Goal: Check status: Check status

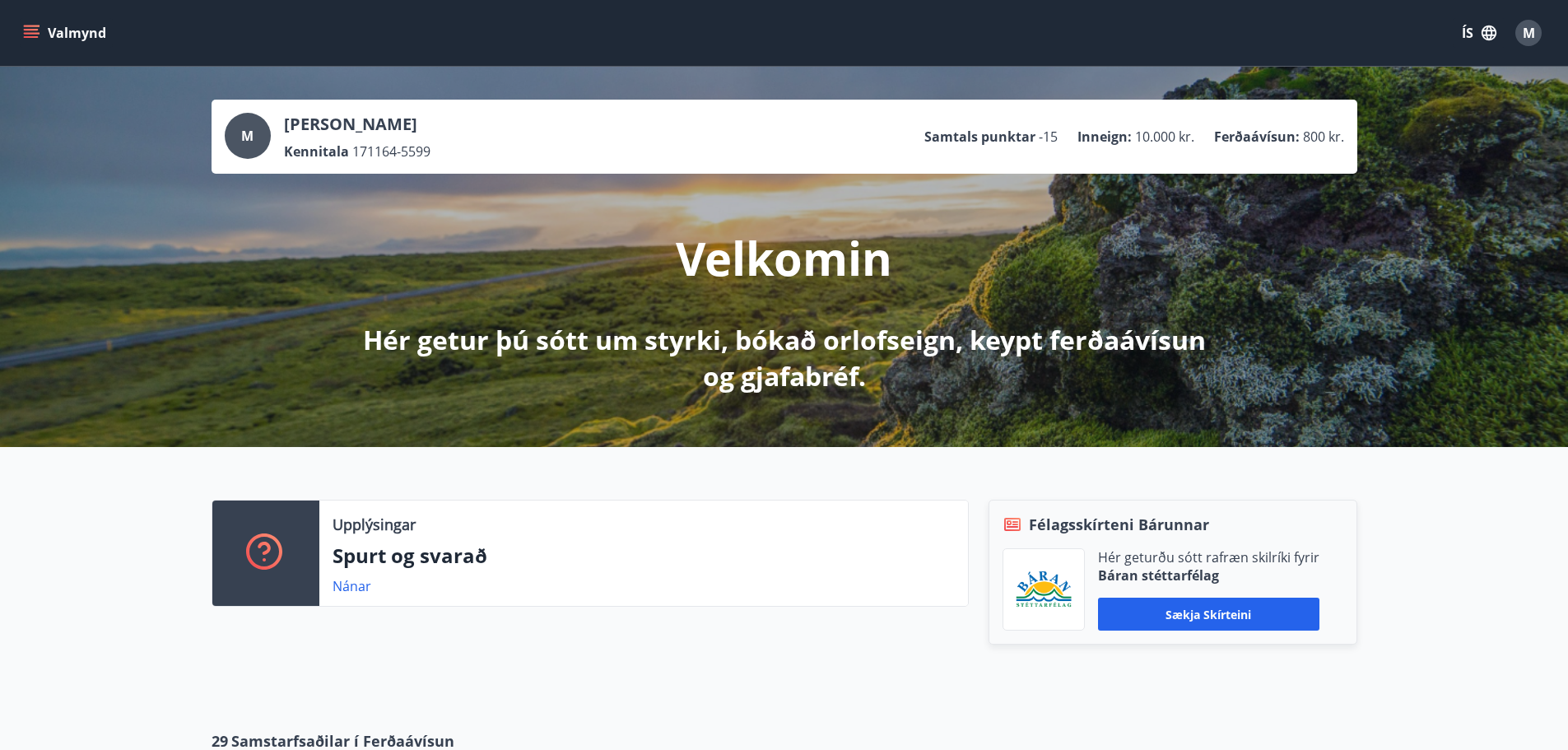
click at [29, 27] on icon "menu" at bounding box center [33, 27] width 19 height 2
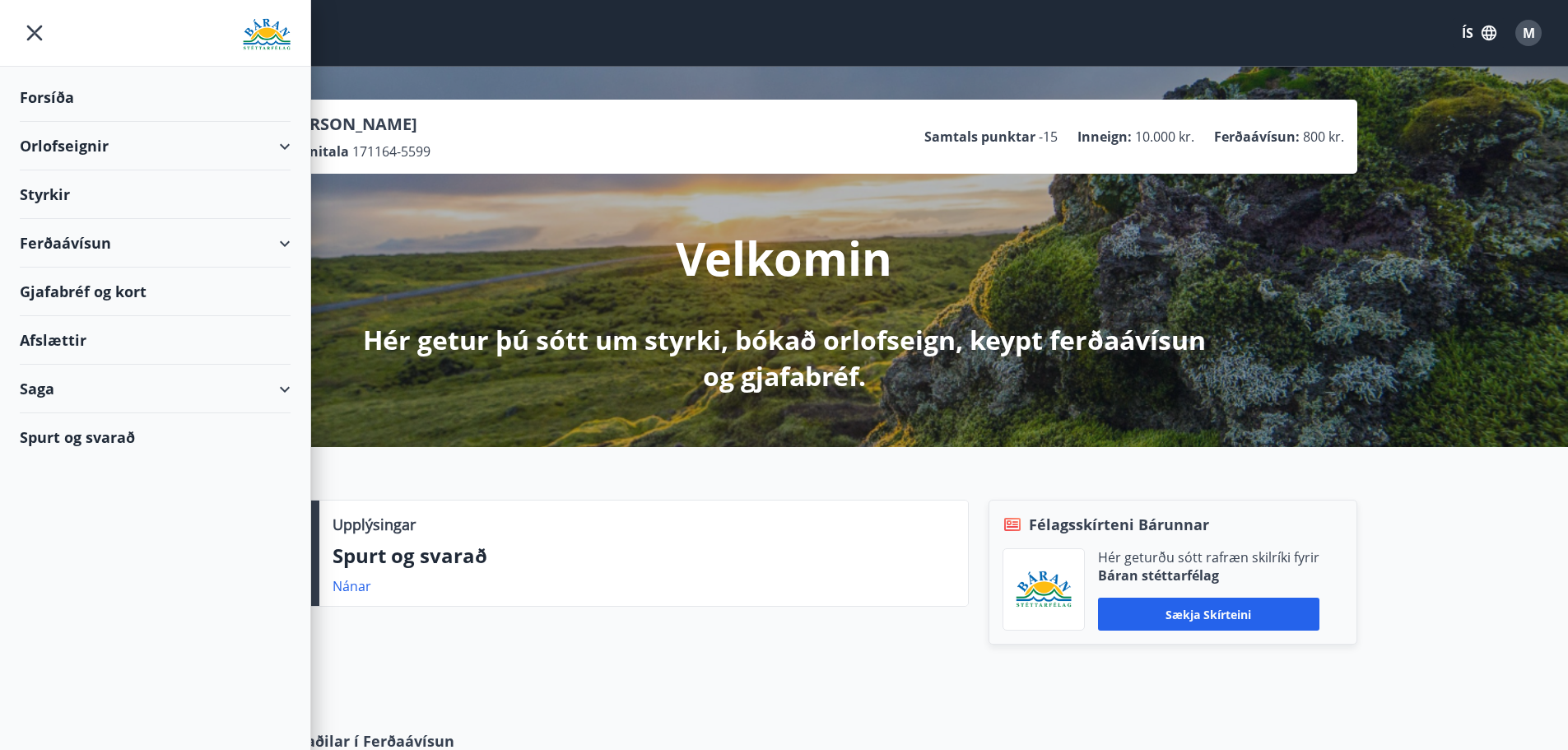
click at [43, 398] on div "Saga" at bounding box center [155, 389] width 271 height 49
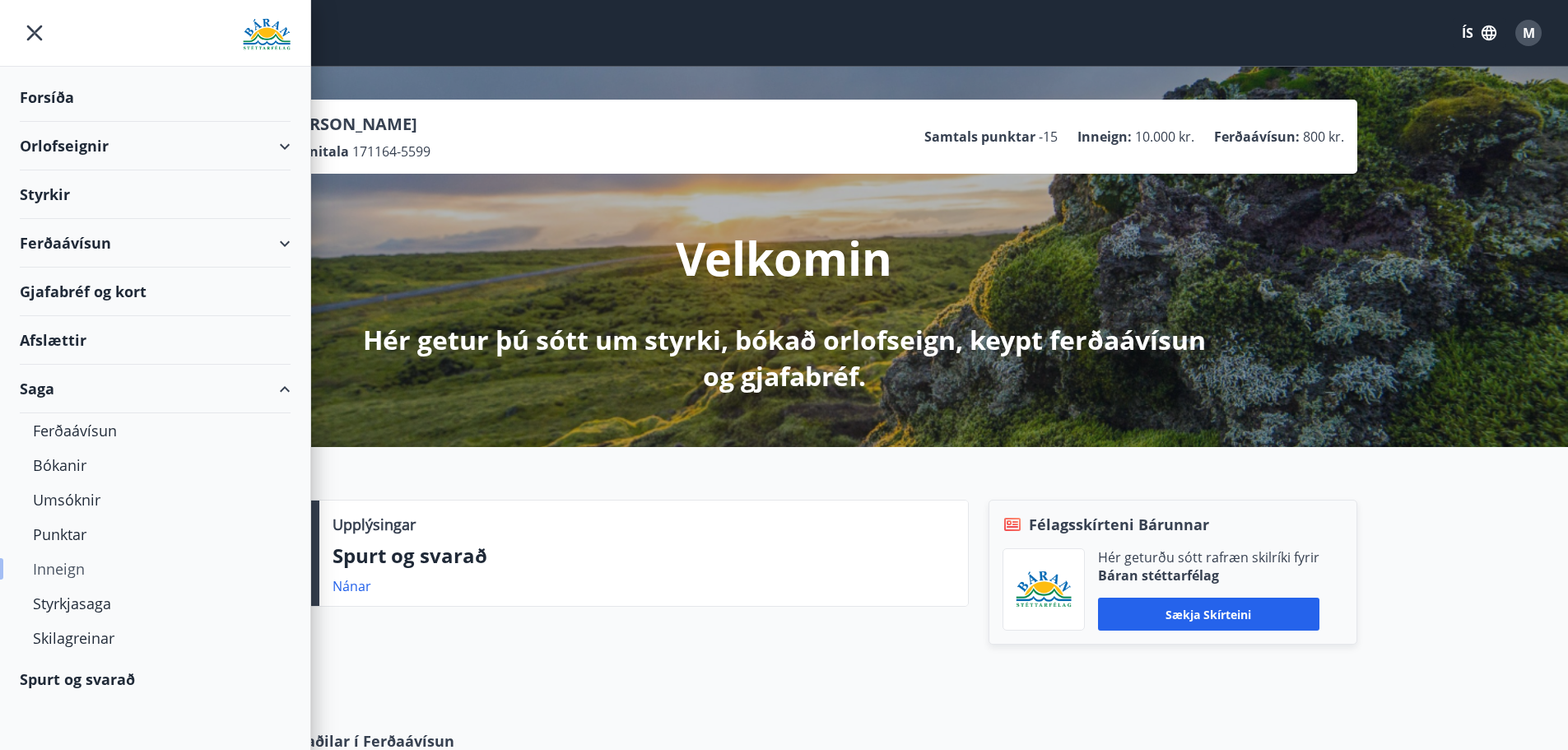
click at [73, 572] on div "Inneign" at bounding box center [155, 569] width 245 height 34
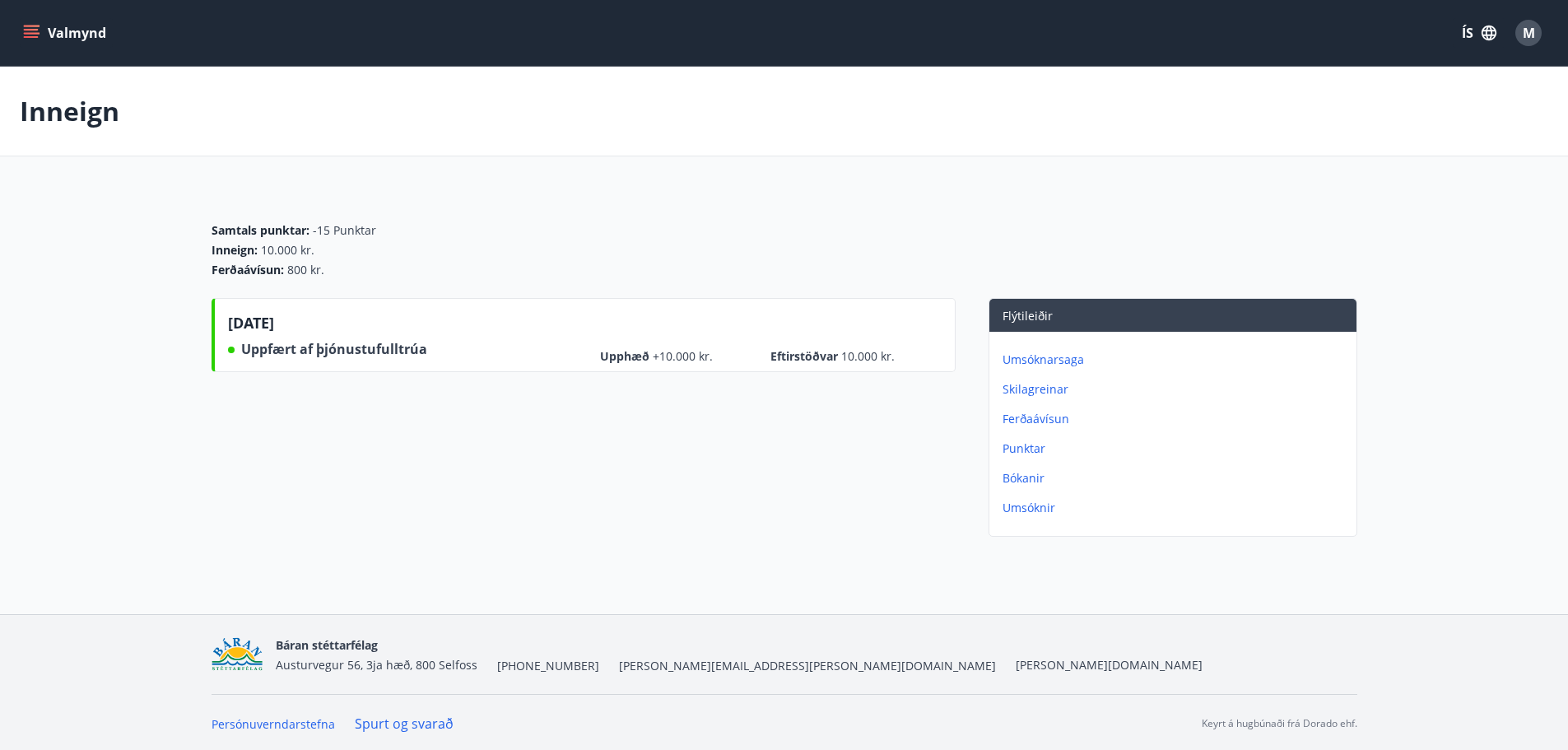
click at [787, 439] on div "[DATE] Uppfært af þjónustufulltrúa Upphæð +10.000 kr. Eftirstöðvar 10.000 kr." at bounding box center [584, 421] width 744 height 246
click at [136, 401] on main "Inneign Samtals punktar : -15 Punktar Inneign : 10.000 kr. Ferðaávísun : 800 kr…" at bounding box center [784, 306] width 1568 height 477
